Goal: Information Seeking & Learning: Learn about a topic

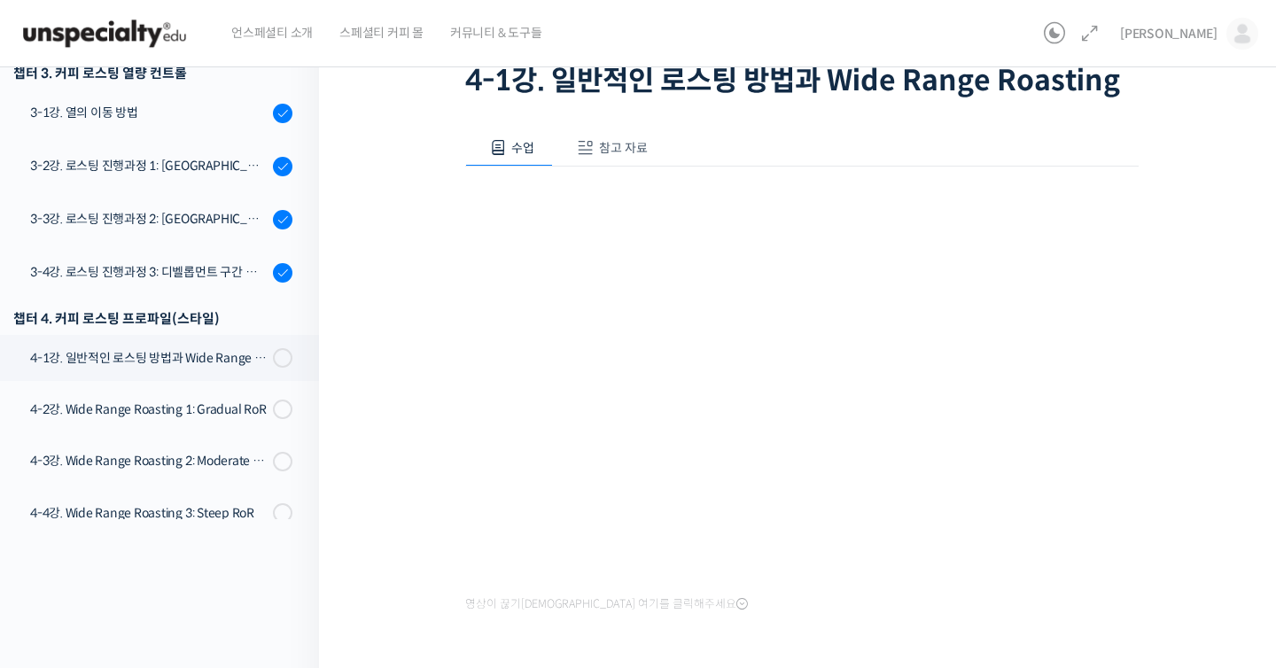
scroll to position [862, 0]
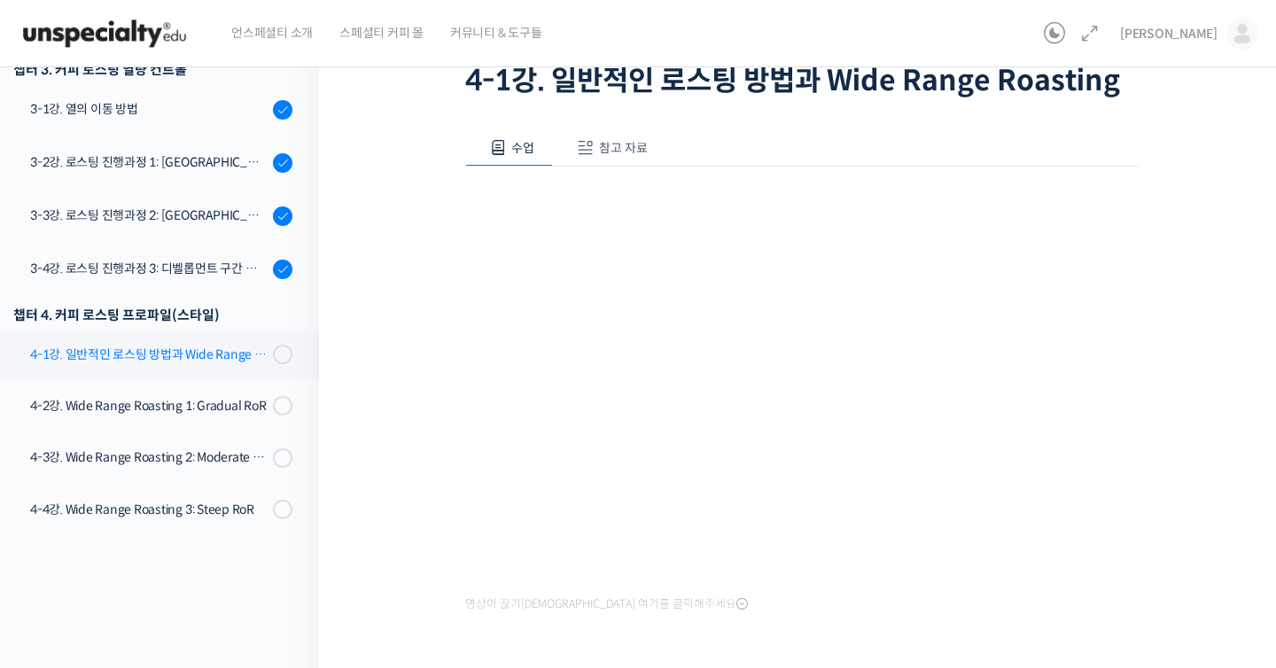
click at [146, 340] on link "4-1강. 일반적인 로스팅 방법과 Wide Range Roasting" at bounding box center [155, 354] width 328 height 46
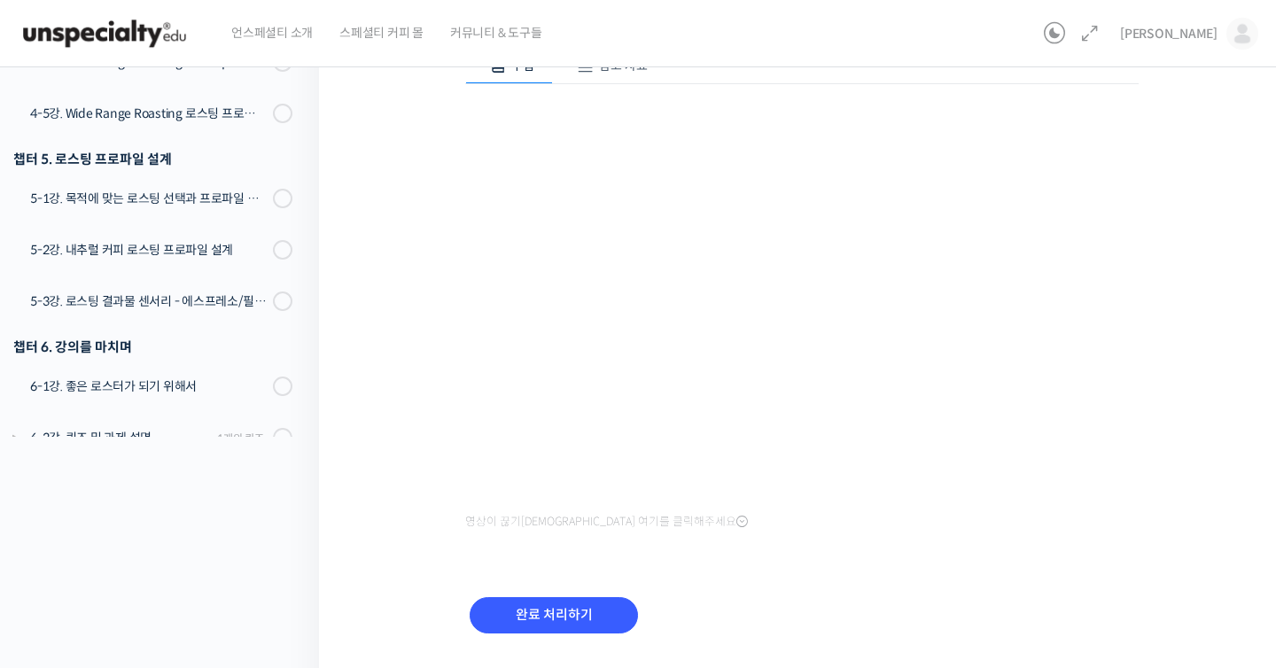
scroll to position [242, 0]
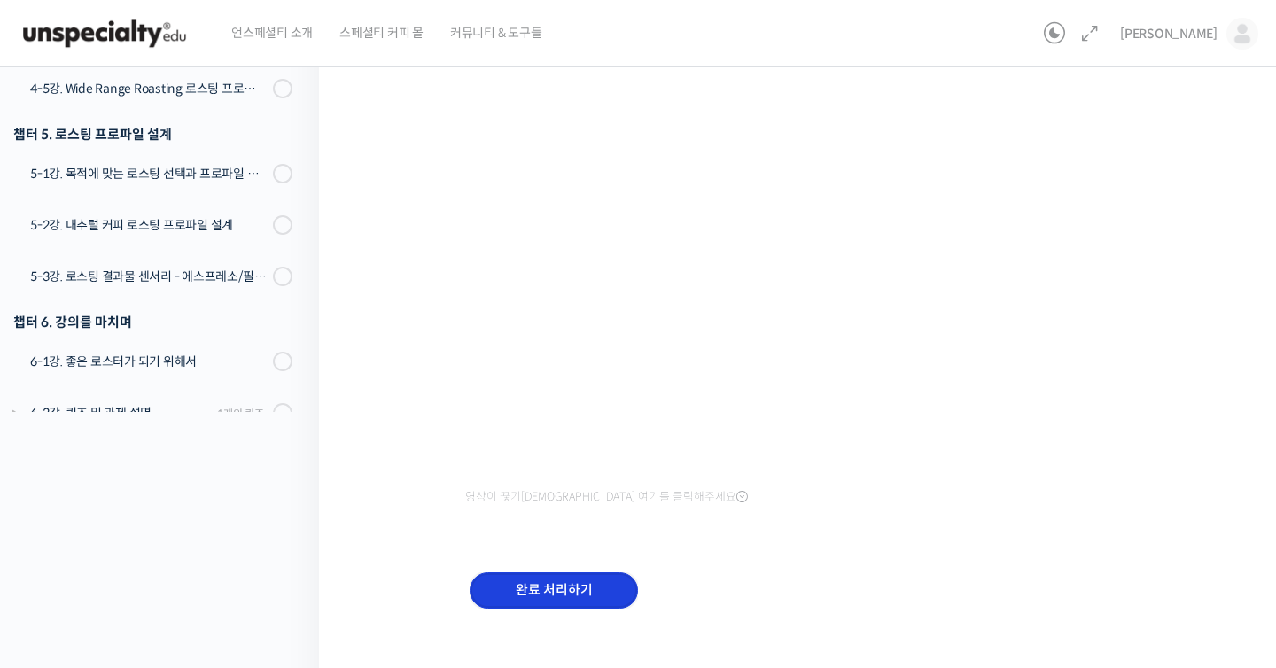
click at [590, 595] on input "완료 처리하기" at bounding box center [553, 590] width 168 height 36
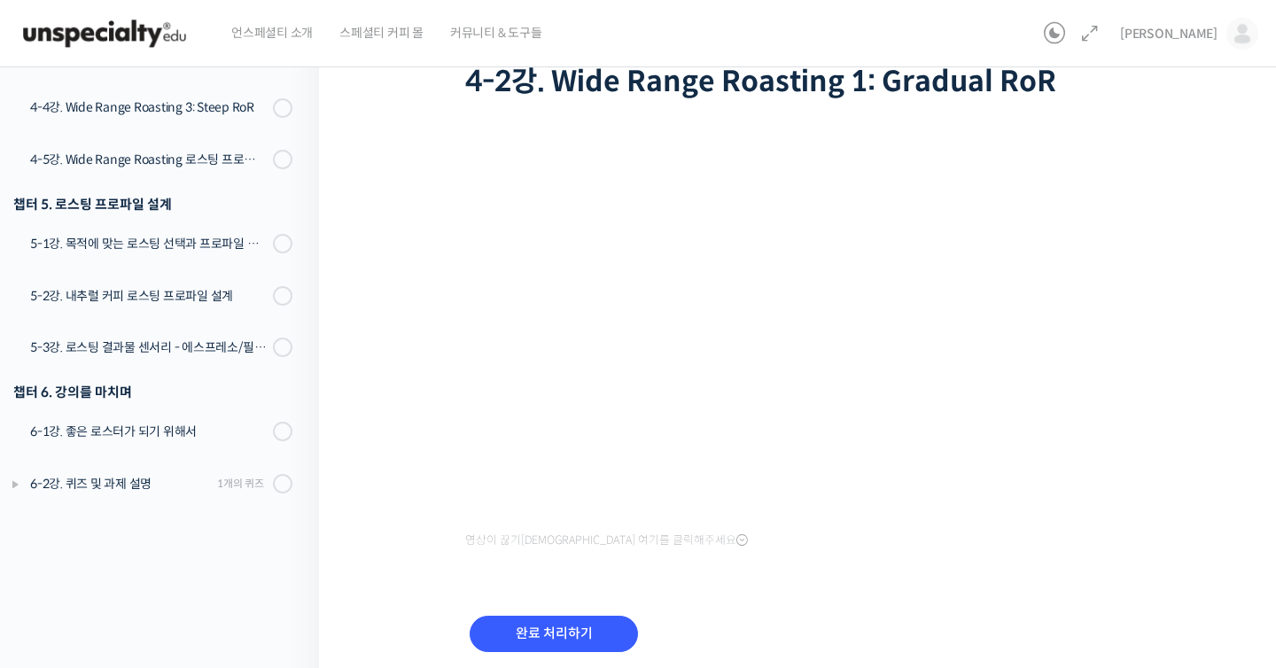
scroll to position [190, 0]
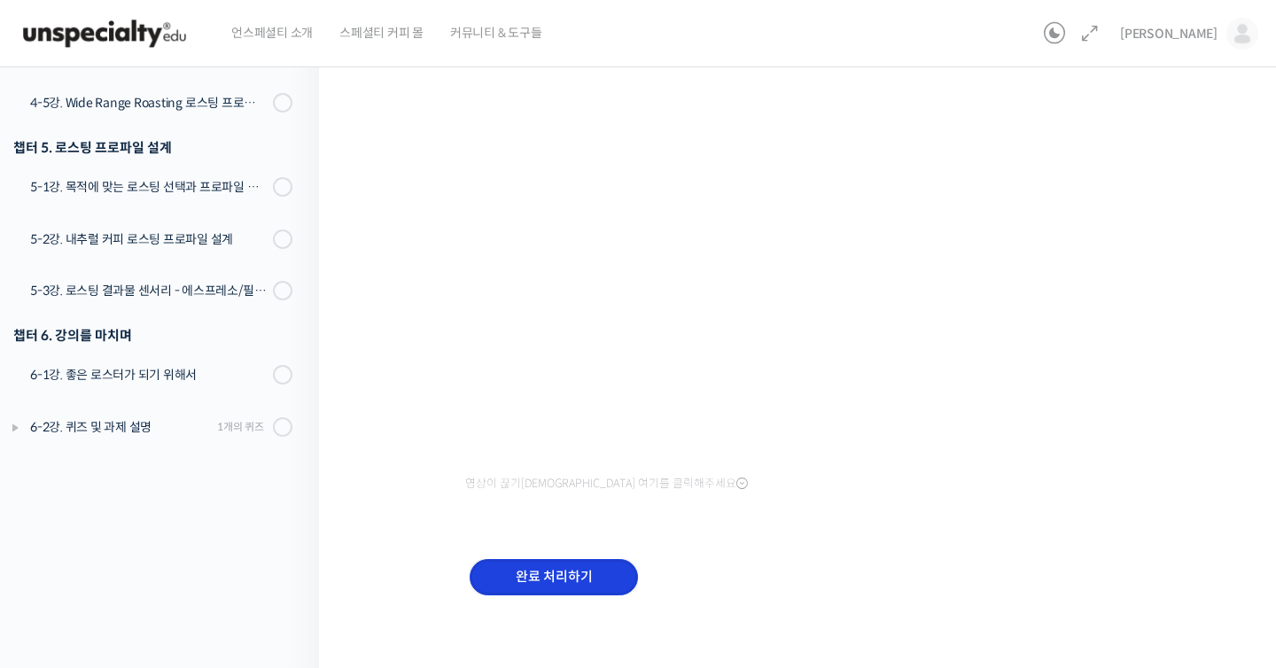
click at [586, 582] on input "완료 처리하기" at bounding box center [553, 577] width 168 height 36
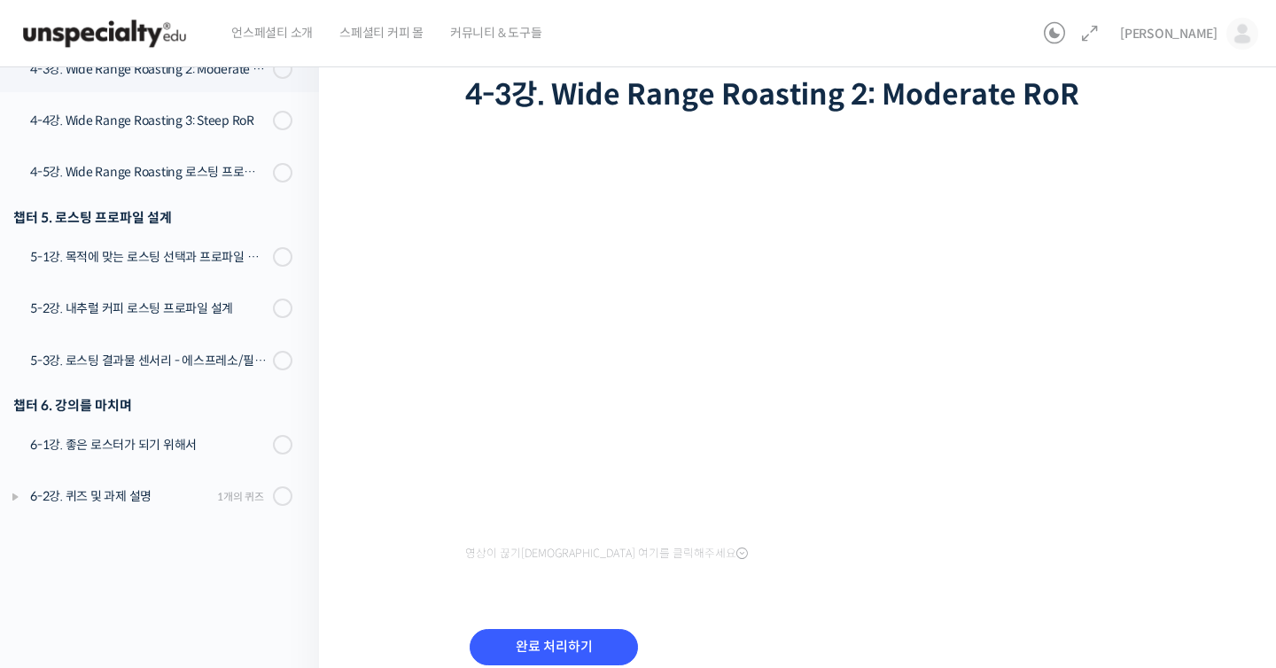
scroll to position [163, 0]
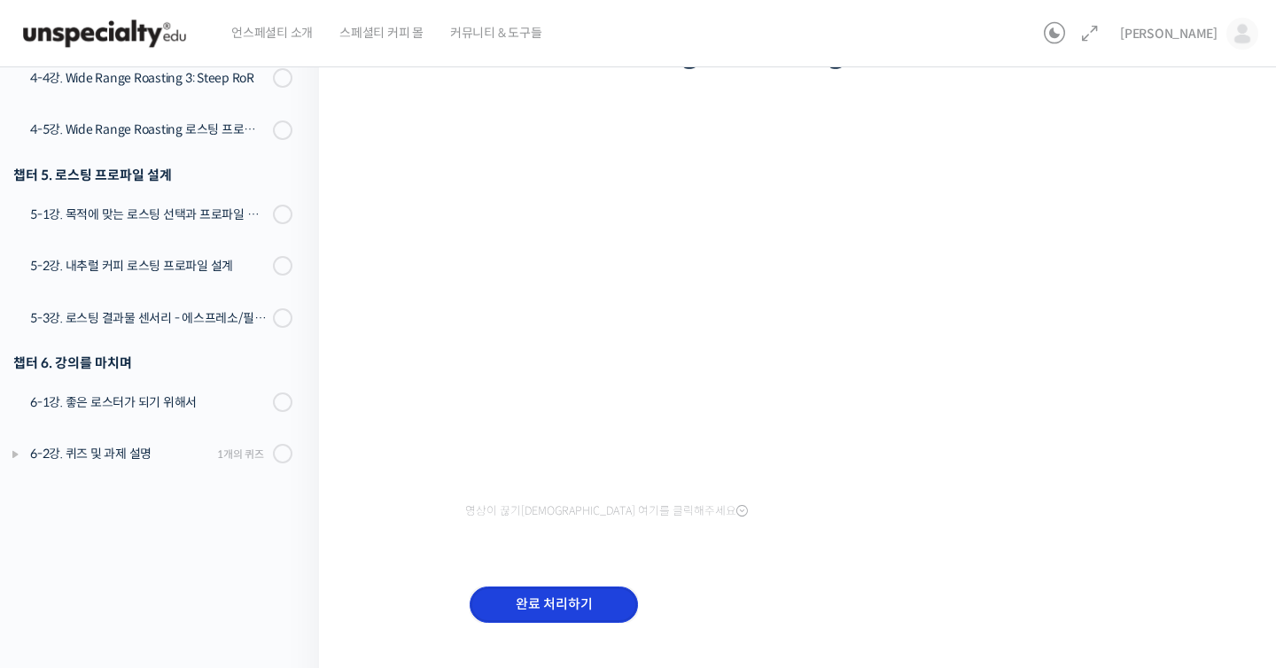
click at [579, 599] on input "완료 처리하기" at bounding box center [553, 604] width 168 height 36
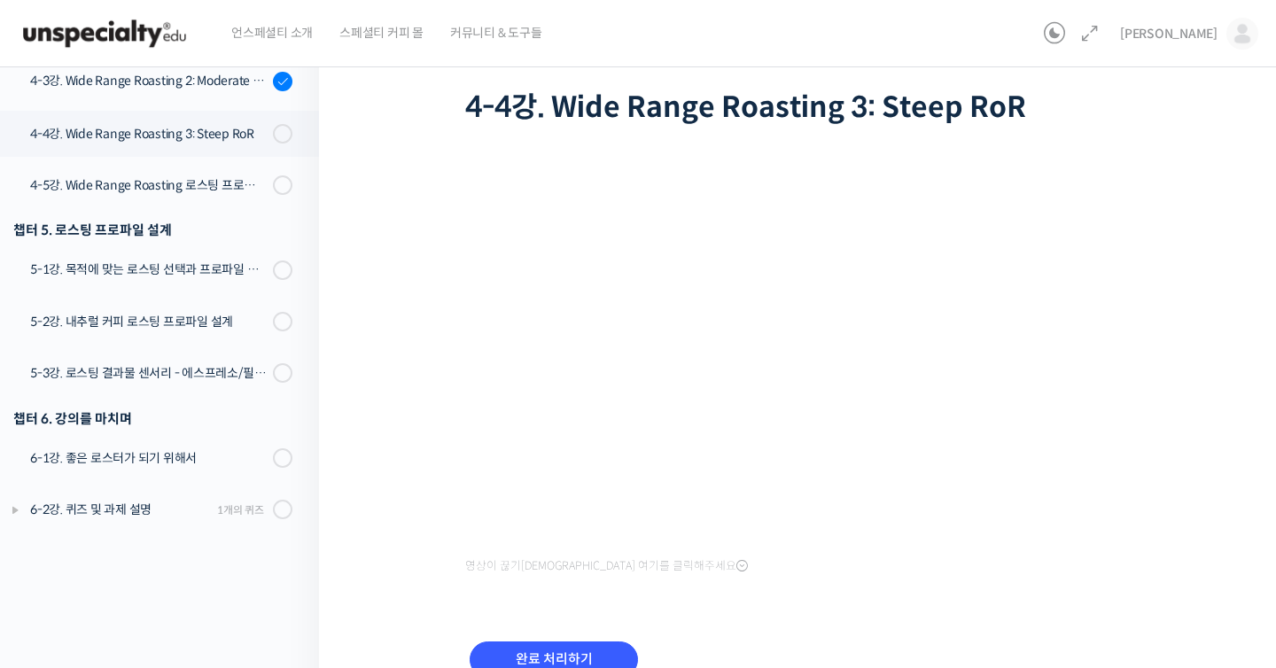
scroll to position [198, 0]
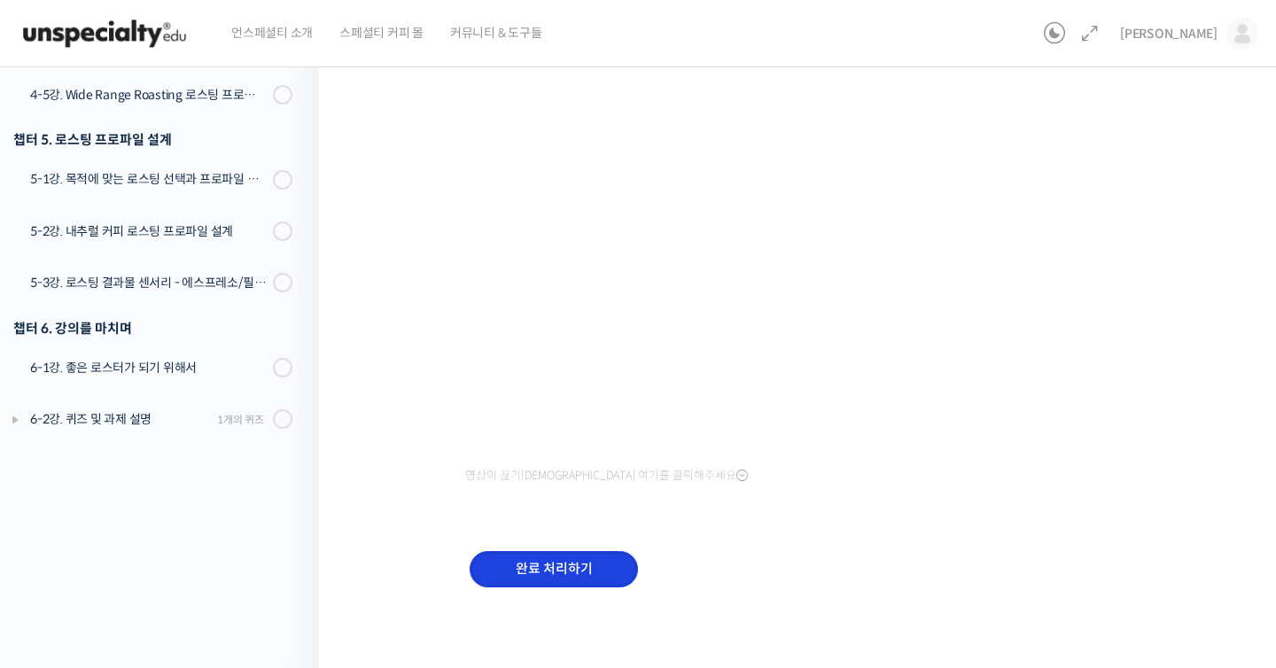
click at [571, 563] on input "완료 처리하기" at bounding box center [553, 569] width 168 height 36
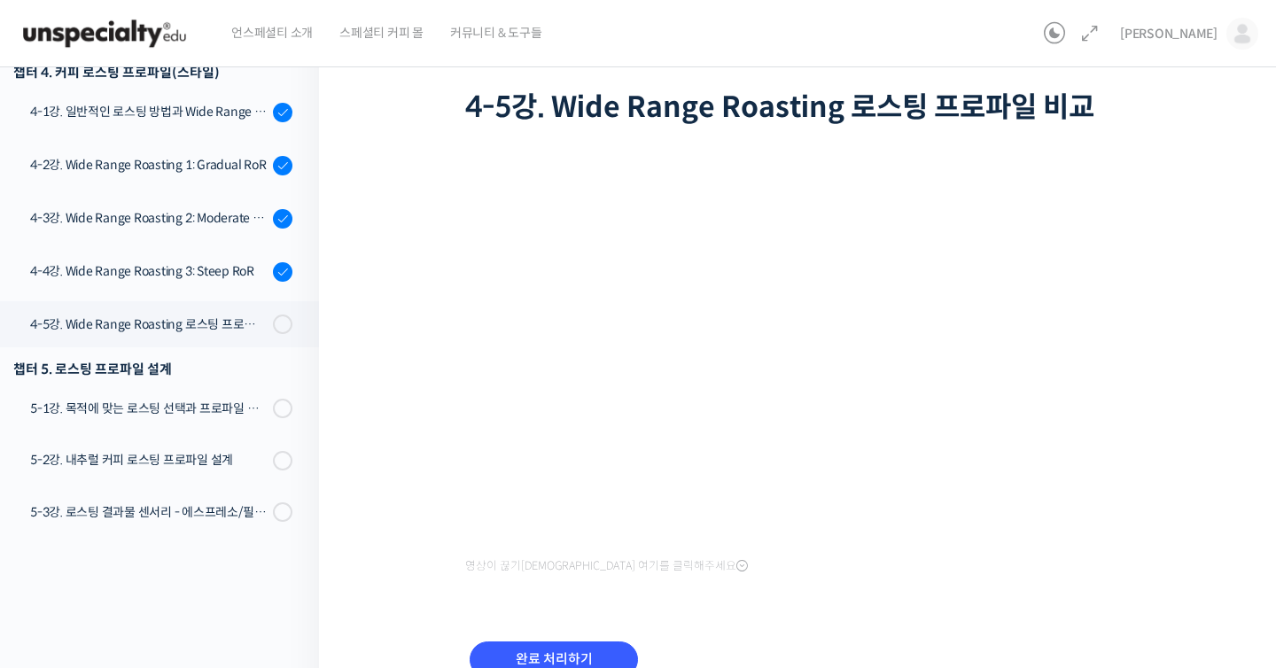
scroll to position [1162, 0]
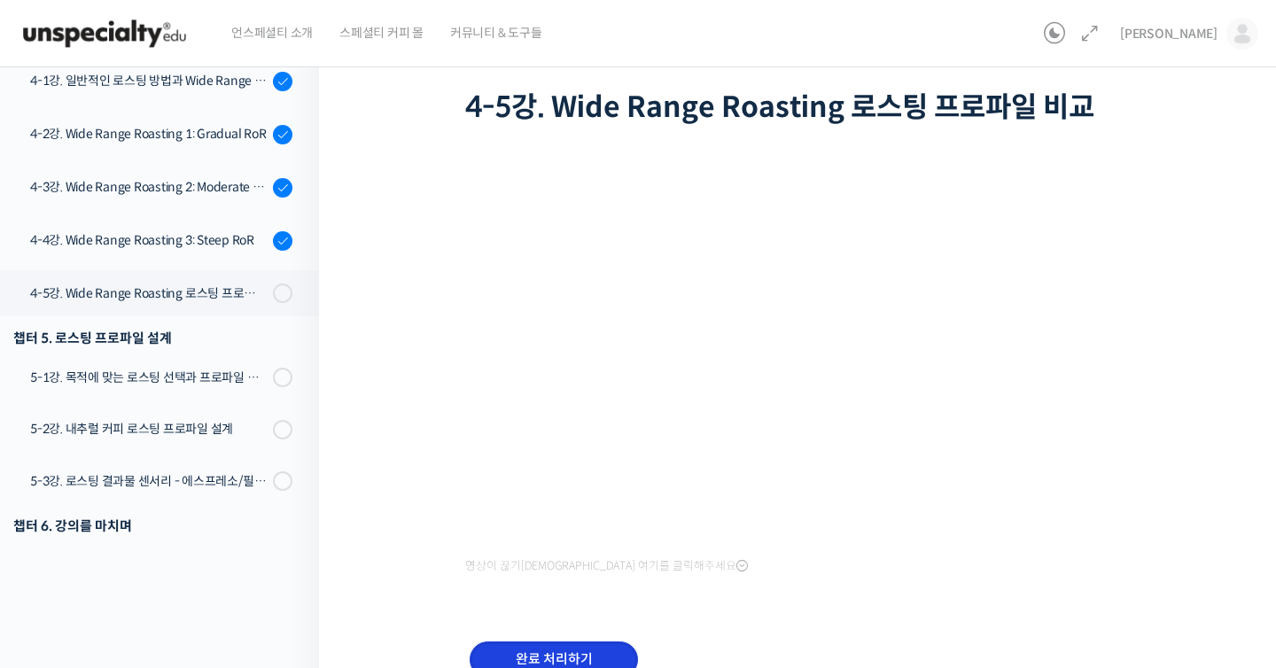
click at [580, 661] on input "완료 처리하기" at bounding box center [553, 659] width 168 height 36
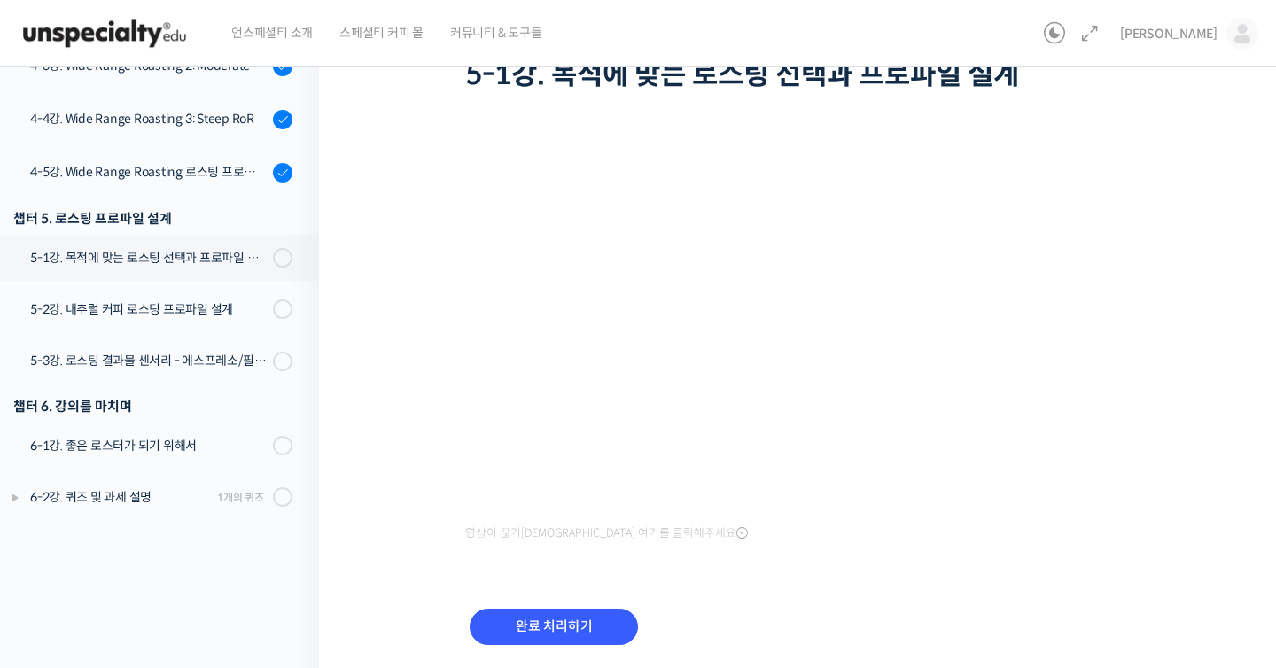
scroll to position [198, 0]
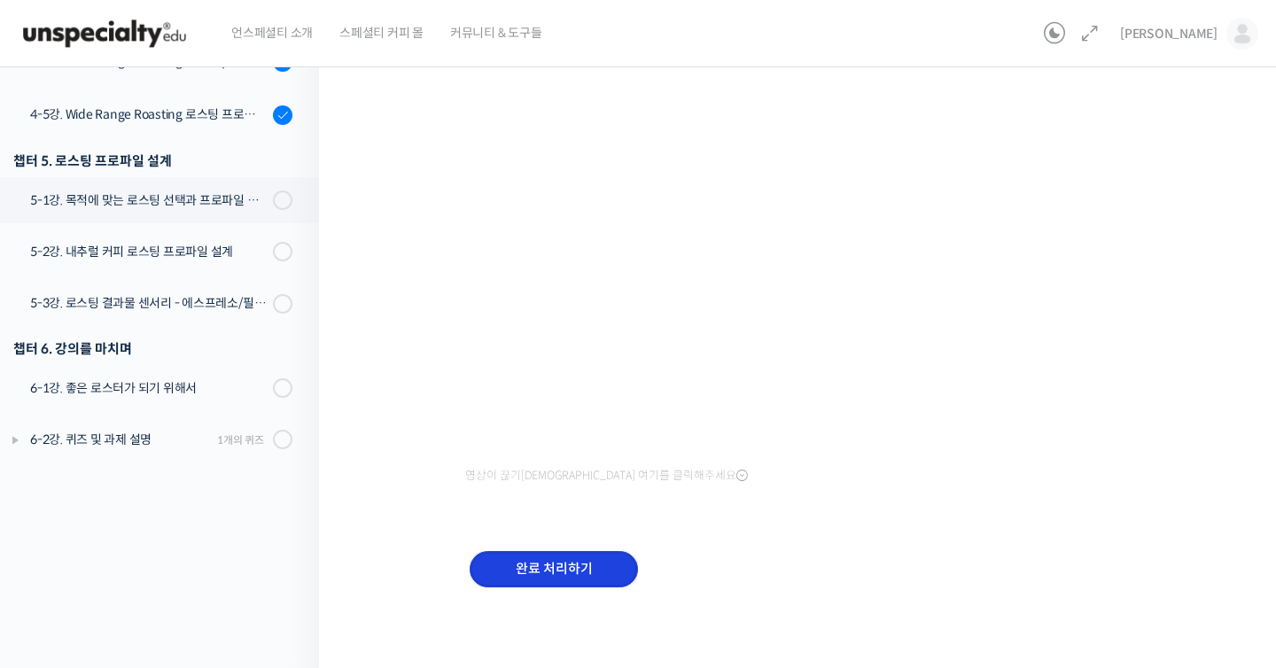
click at [600, 562] on input "완료 처리하기" at bounding box center [553, 569] width 168 height 36
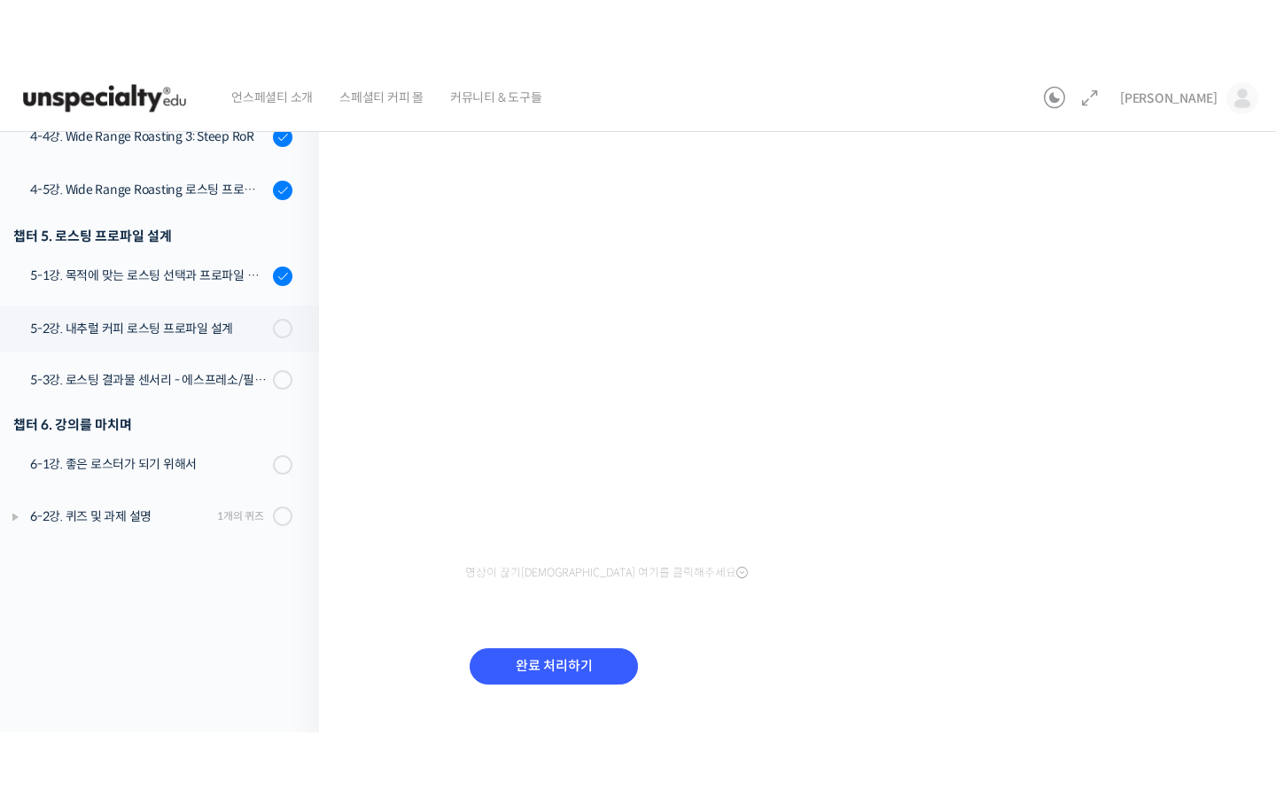
scroll to position [1144, 0]
